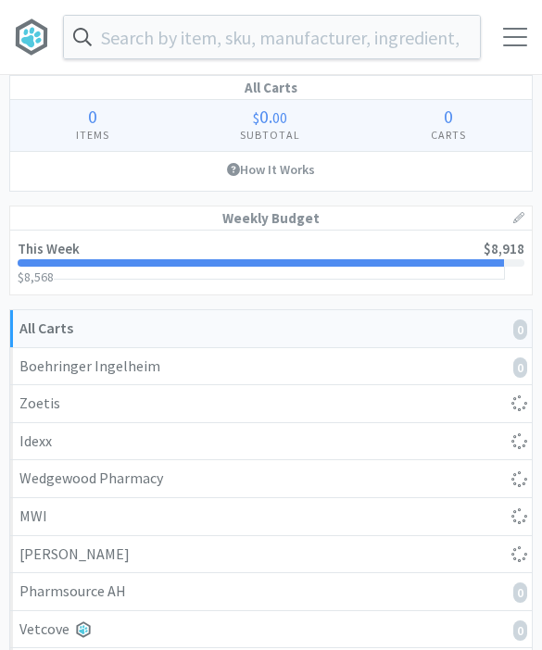
select select "1"
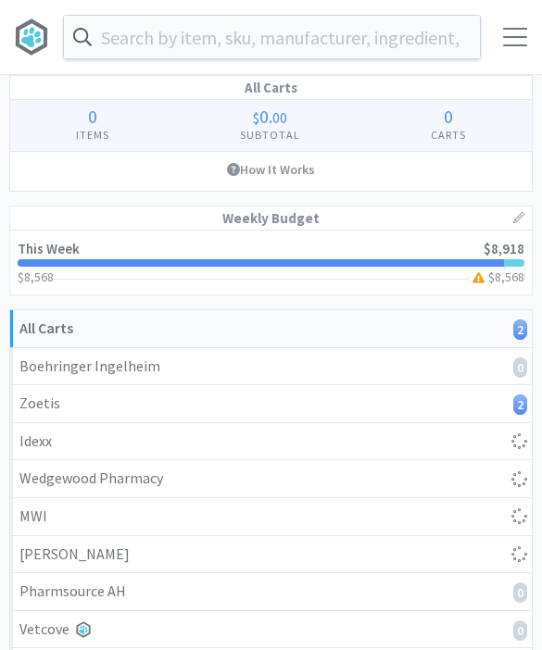
select select "1"
select select "10"
select select "6"
select select "2"
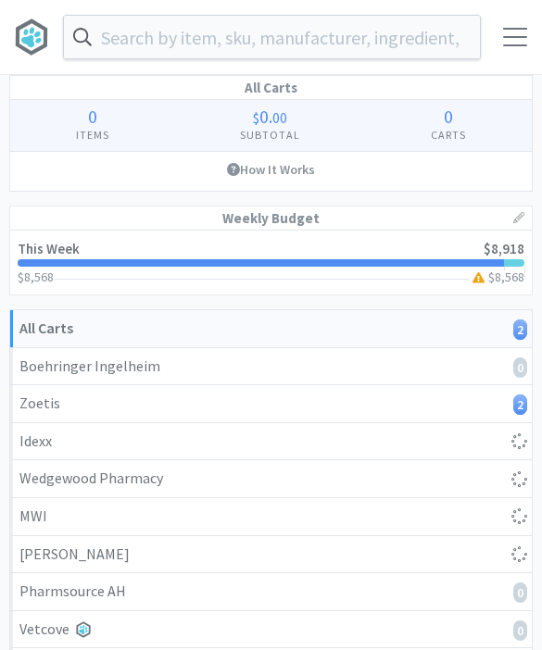
select select "2"
select select "3"
select select "1"
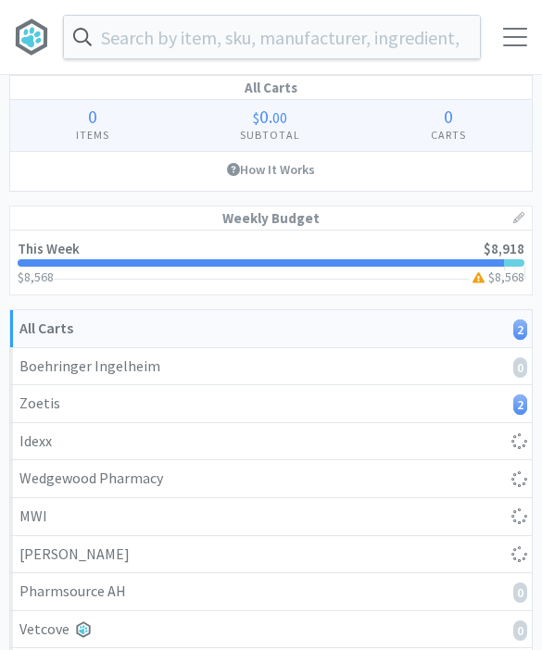
select select "8"
select select "3"
select select "2"
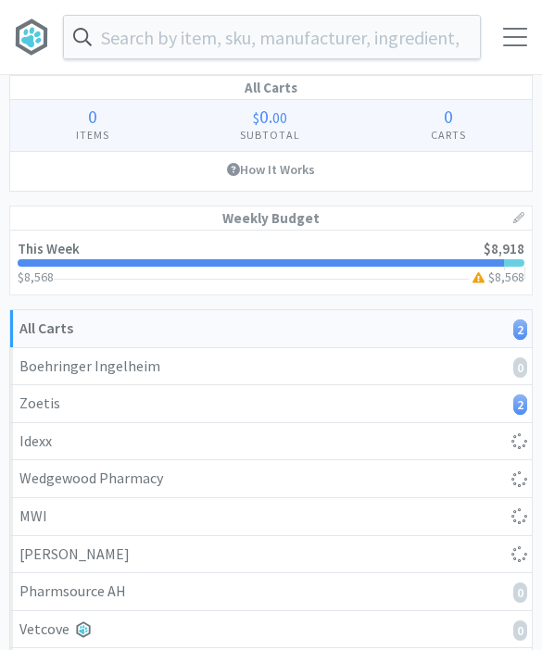
select select "2"
select select "1"
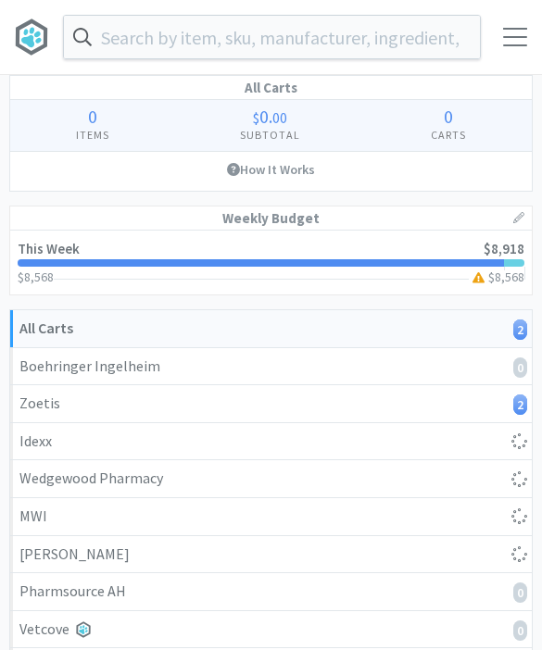
select select "4"
select select "10"
select select "1"
select select "3"
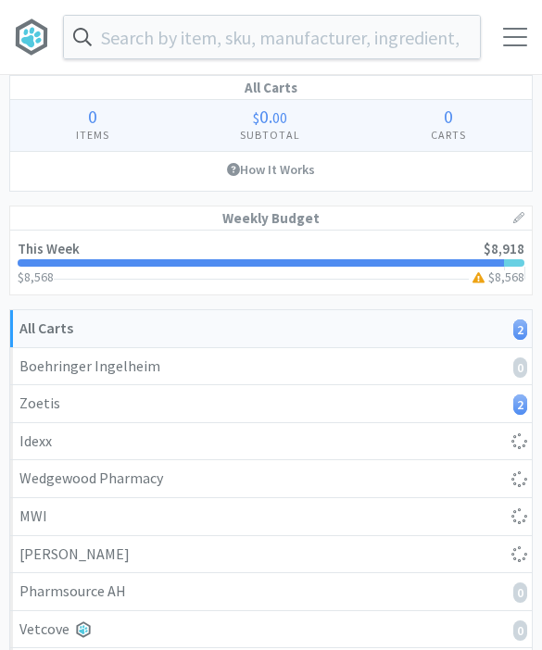
select select "5"
select select "1"
select select "2"
select select "4"
select select "1"
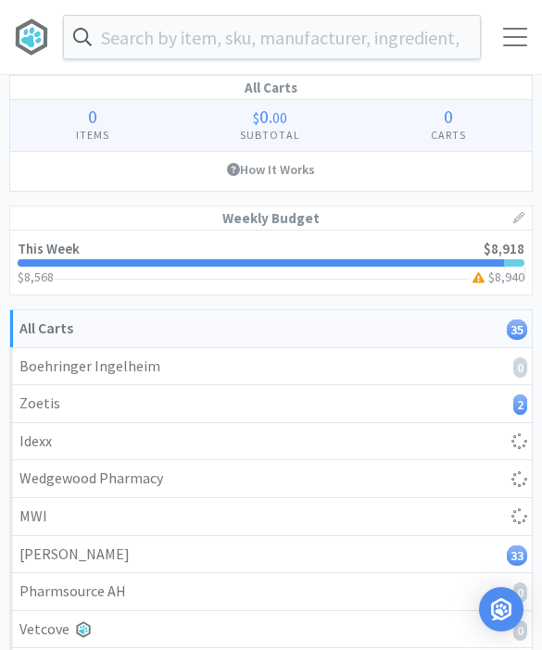
select select "1"
select select "4"
select select "5"
select select "1"
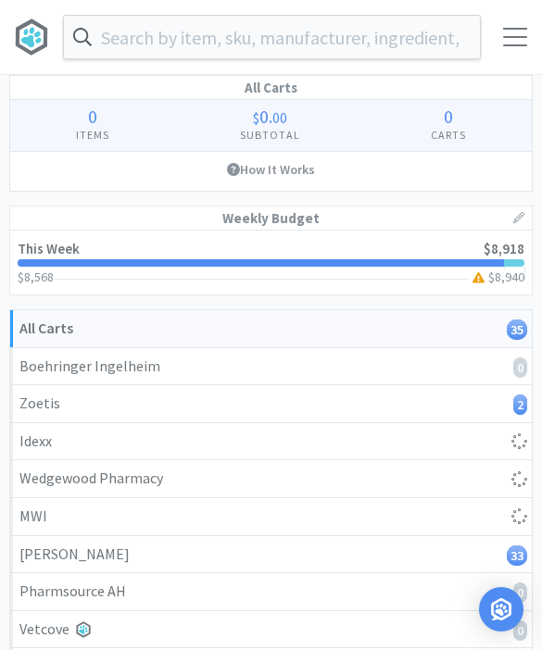
select select "5"
select select "1"
select select "3"
select select "1"
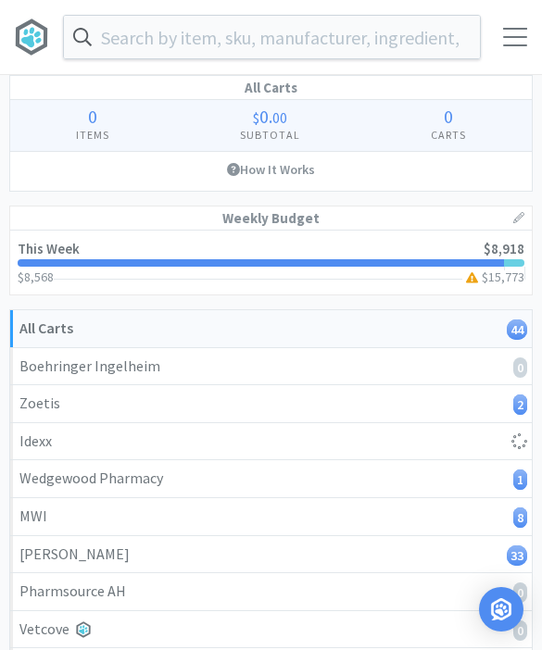
select select "1"
